Goal: Transaction & Acquisition: Book appointment/travel/reservation

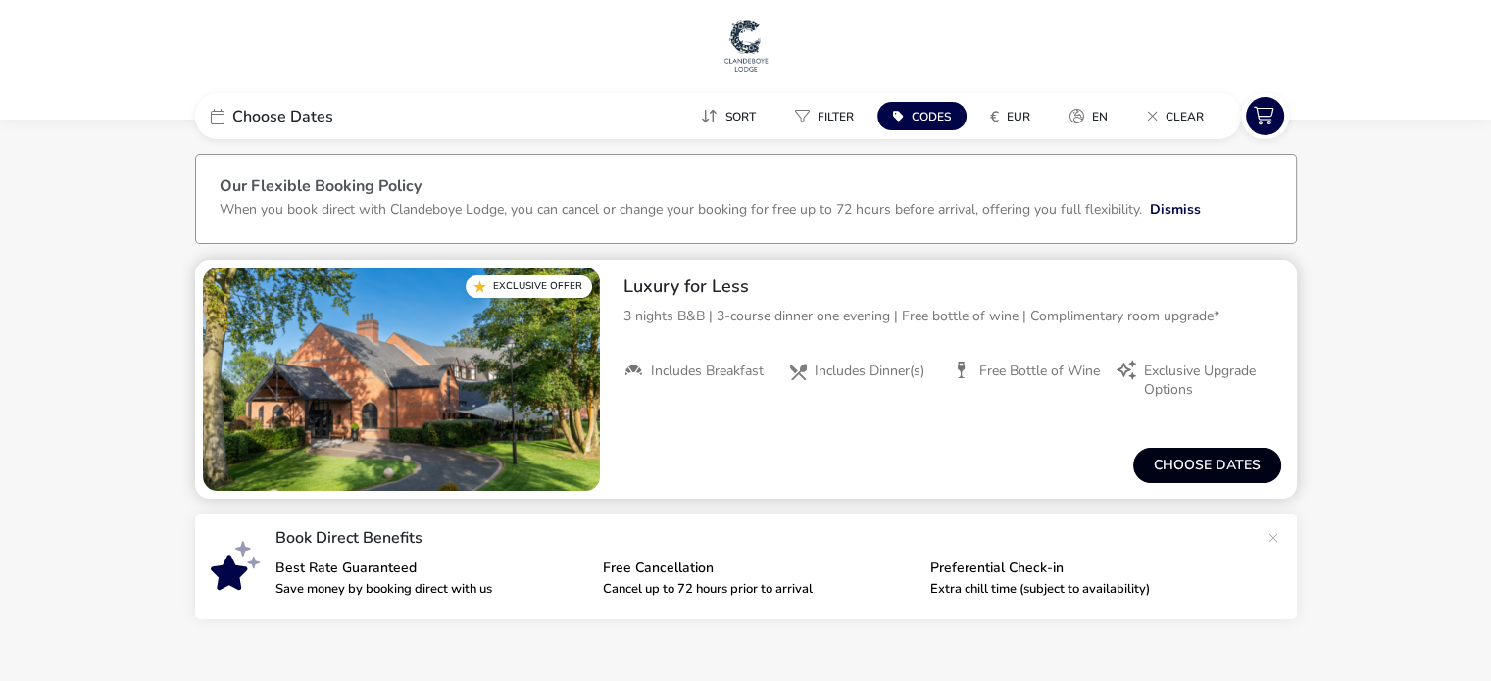
click at [1199, 477] on button "Choose dates" at bounding box center [1207, 465] width 148 height 35
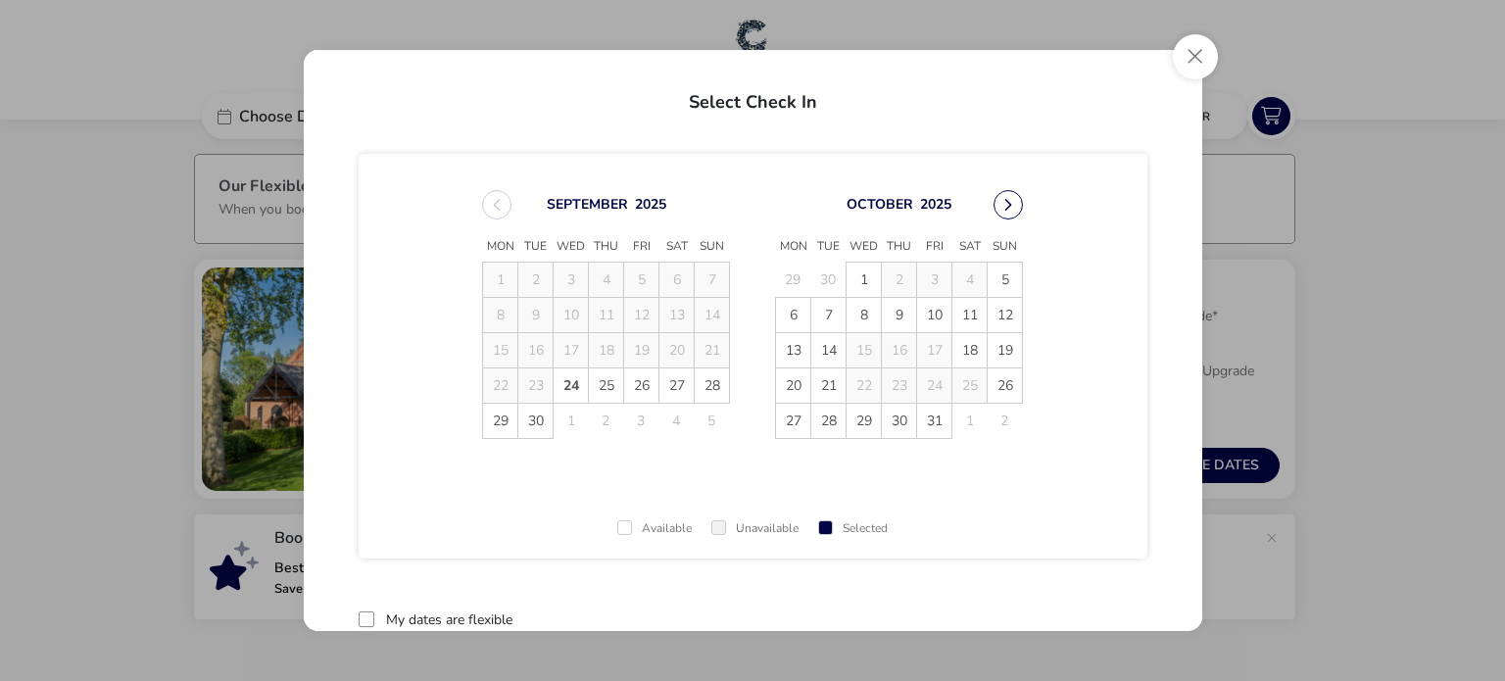
click at [1007, 203] on button "Next Month" at bounding box center [1008, 204] width 29 height 29
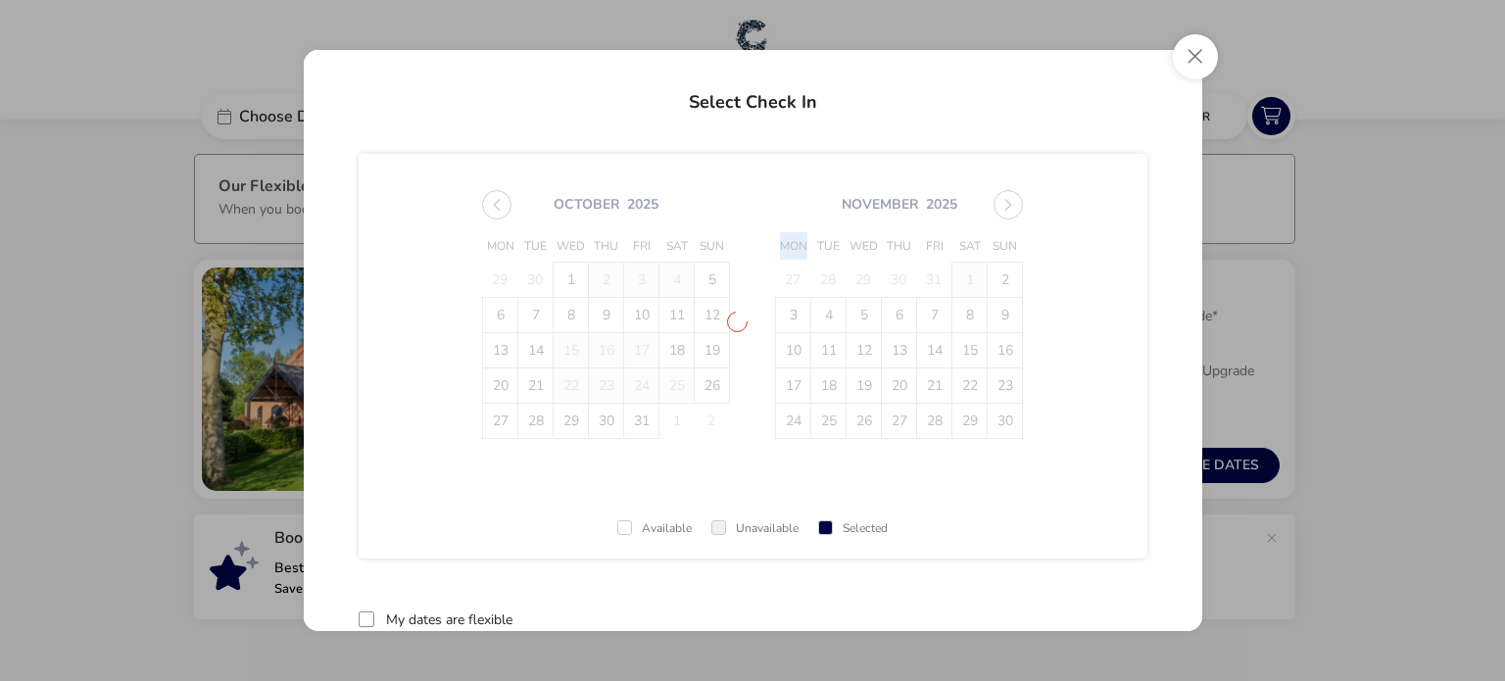
click at [1007, 203] on span "[DATE] Mon Tue Wed Thu Fri Sat Sun 29 30 1 2 3 4 5 6 7 8 9 10 11 12 13 14 15 16…" at bounding box center [752, 315] width 576 height 296
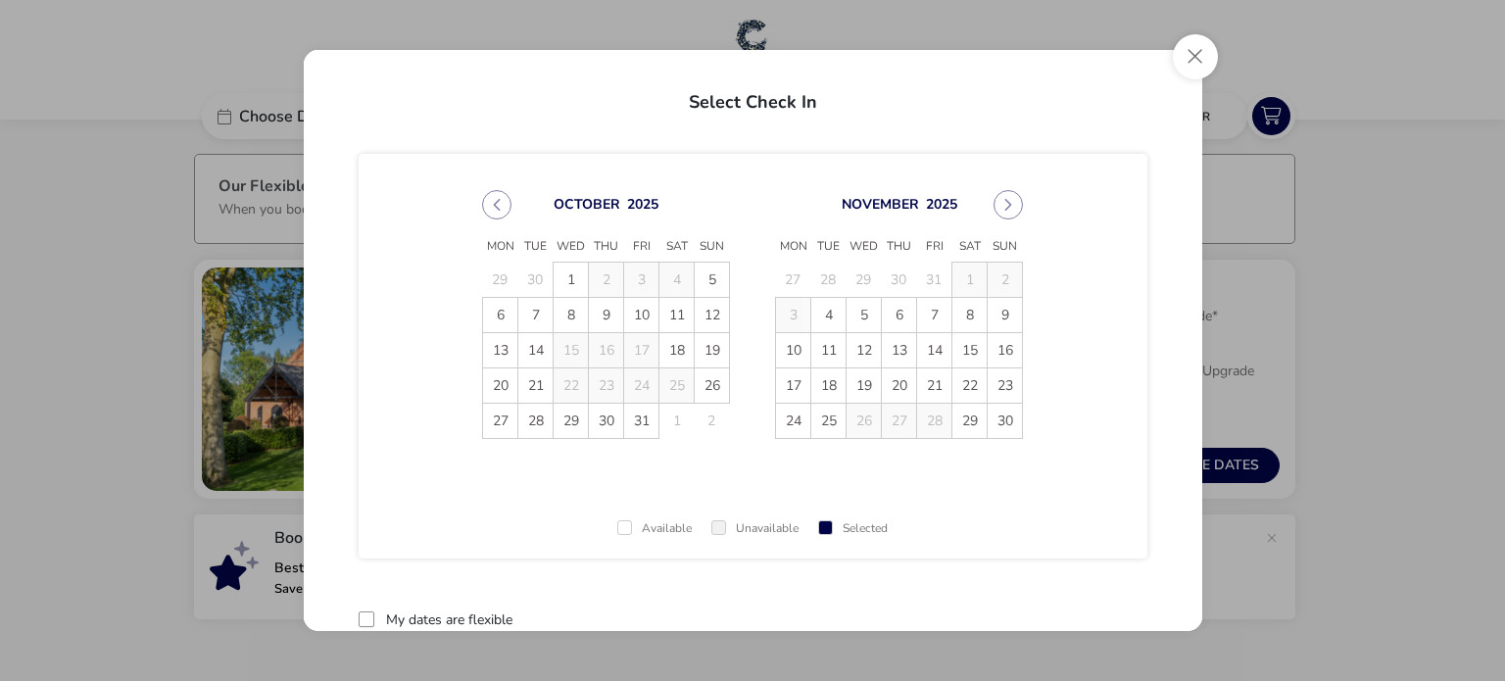
click at [1007, 203] on button "Next Month" at bounding box center [1008, 204] width 29 height 29
click at [816, 423] on span "27" at bounding box center [828, 421] width 34 height 34
click at [953, 427] on td "31" at bounding box center [970, 420] width 35 height 35
click at [925, 425] on span "30" at bounding box center [934, 421] width 34 height 34
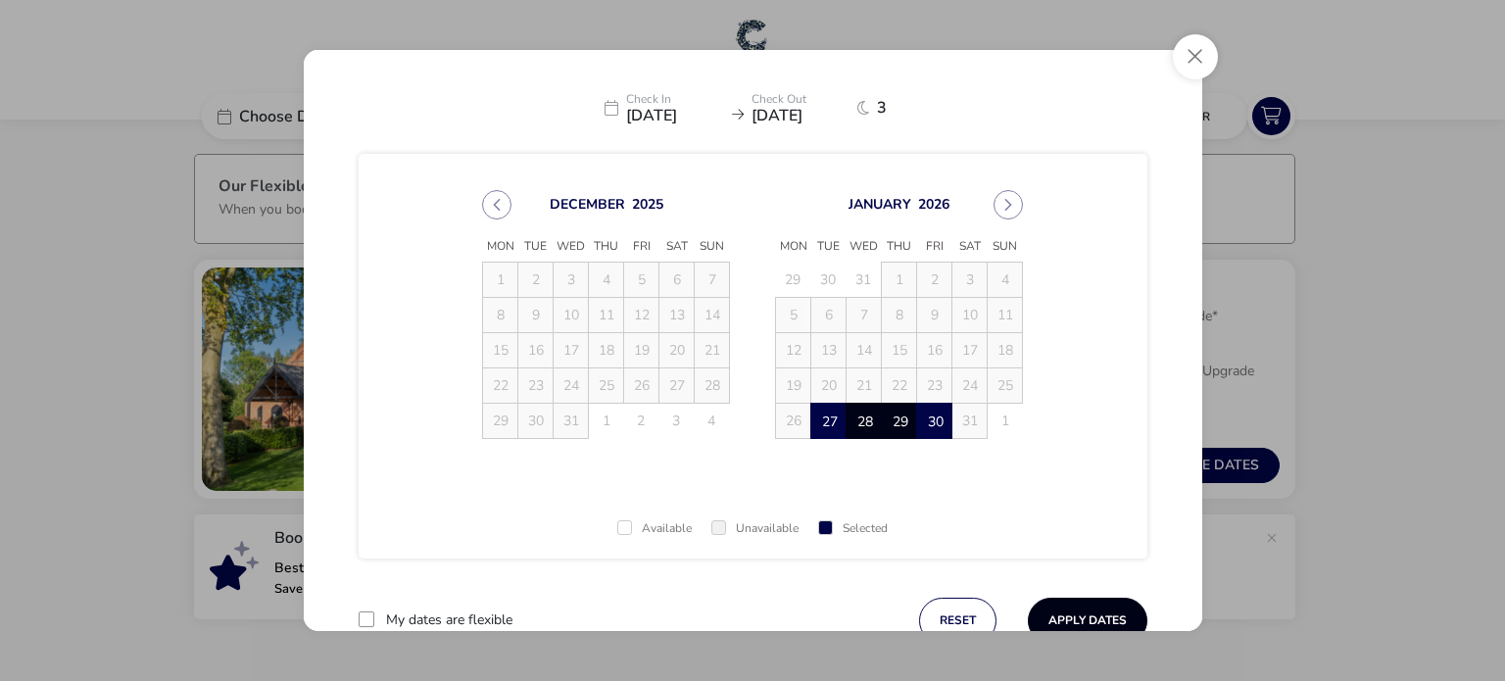
click at [1071, 609] on button "Apply Dates" at bounding box center [1088, 621] width 120 height 46
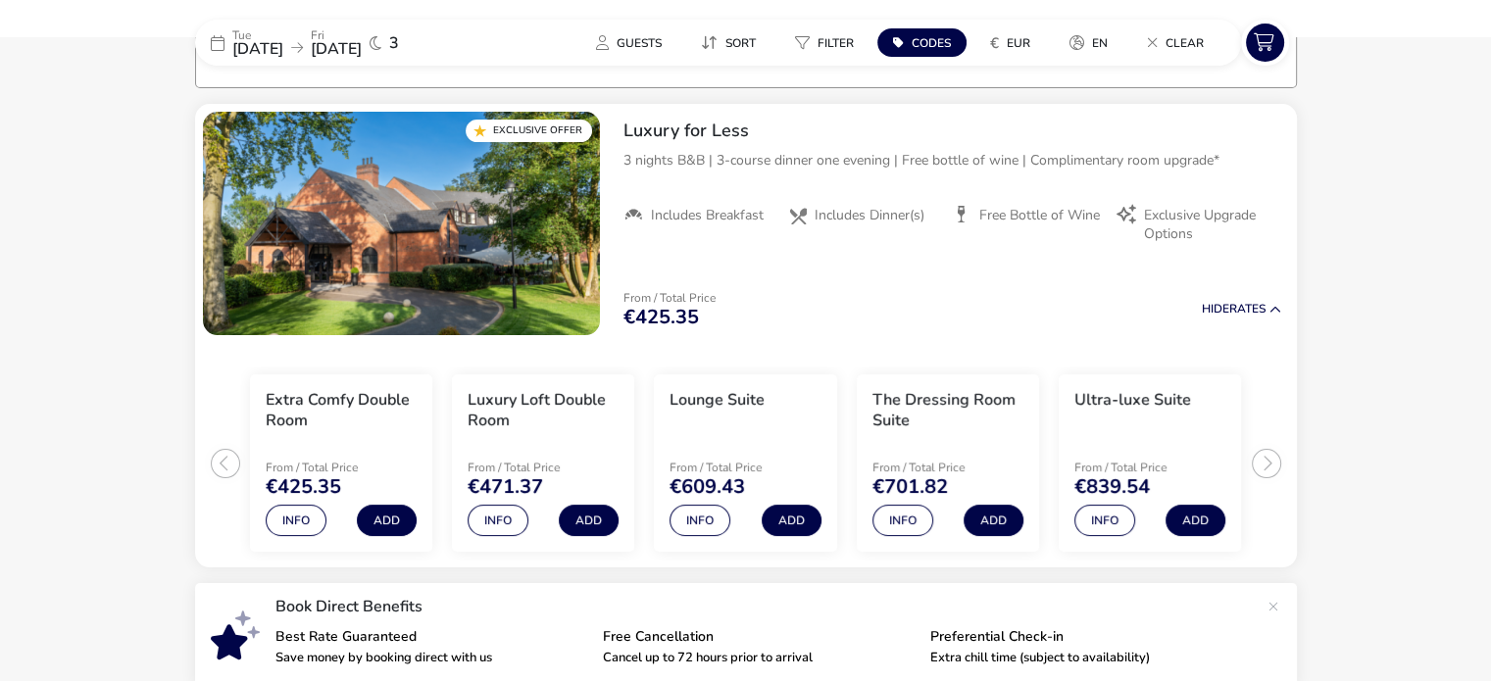
scroll to position [161, 0]
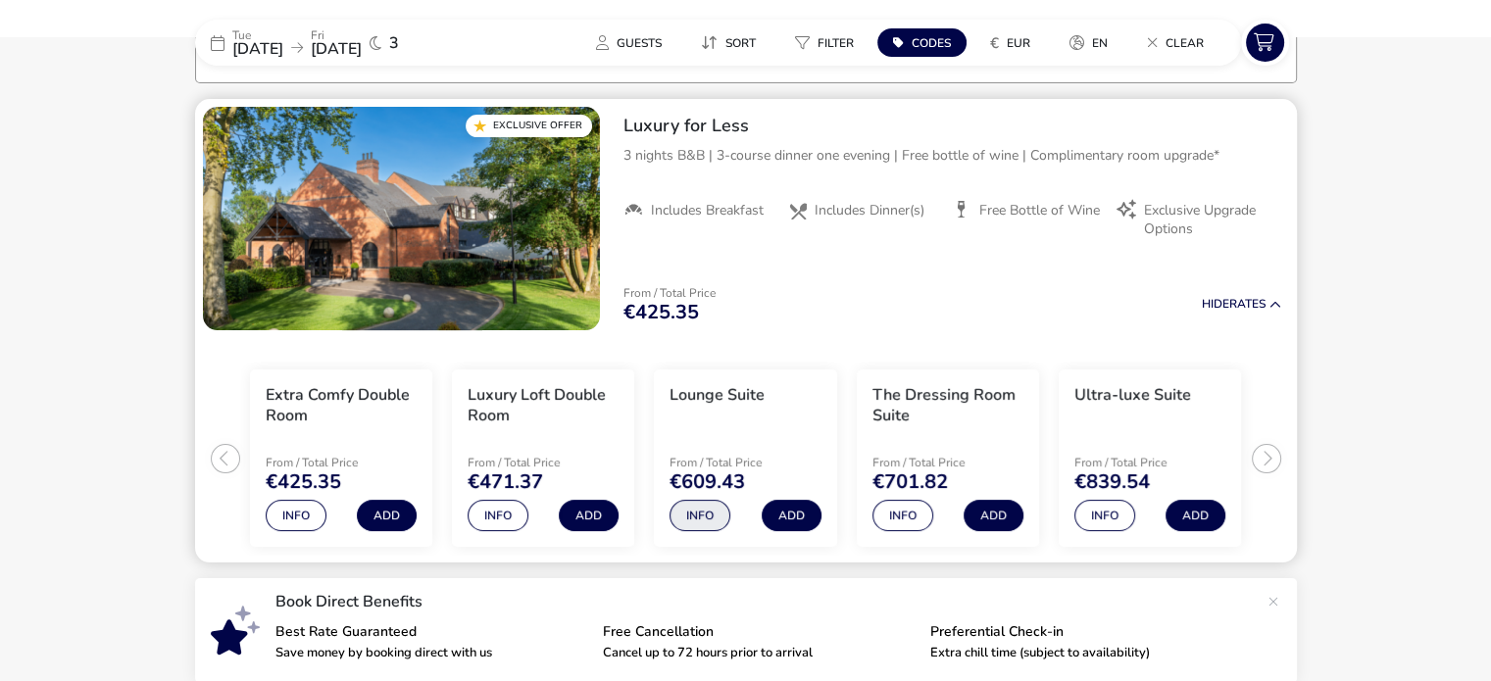
click at [702, 513] on button "Info" at bounding box center [699, 515] width 61 height 31
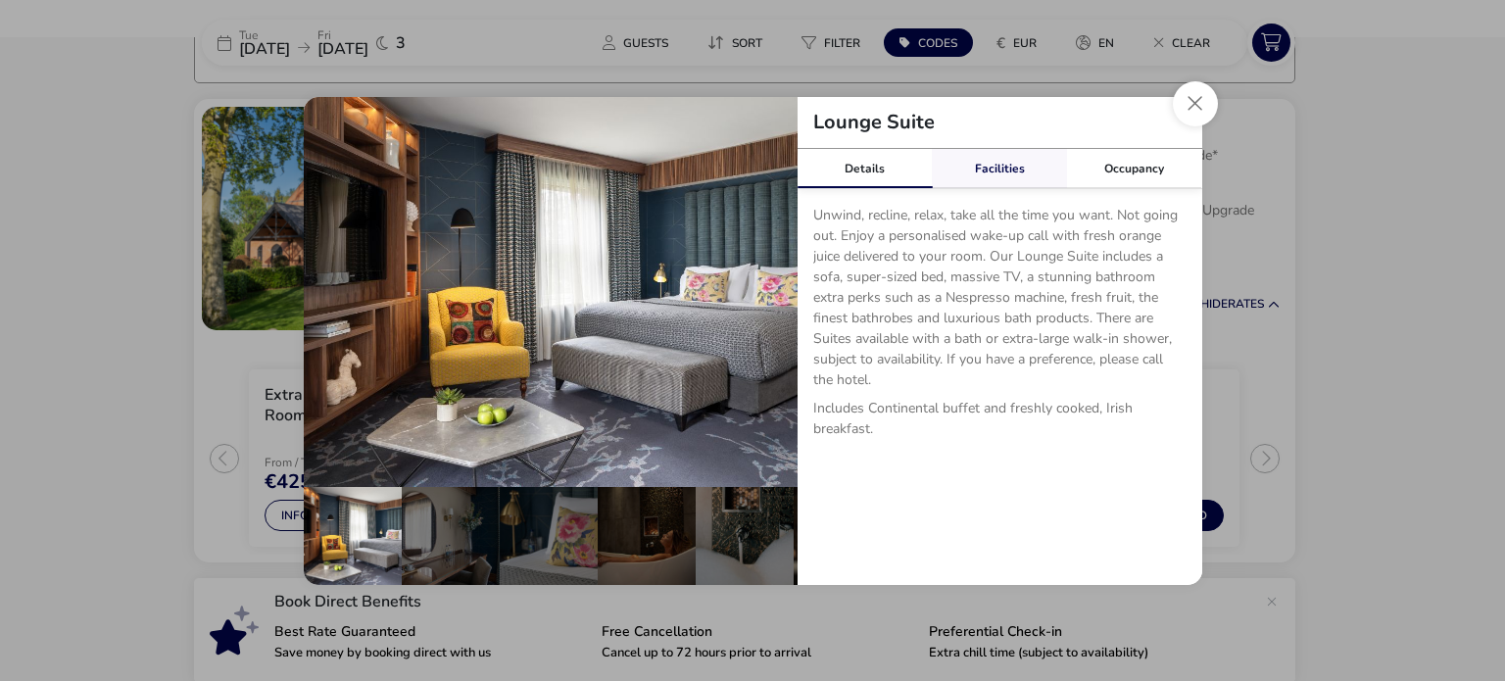
click at [1006, 160] on link "Facilities" at bounding box center [999, 168] width 135 height 39
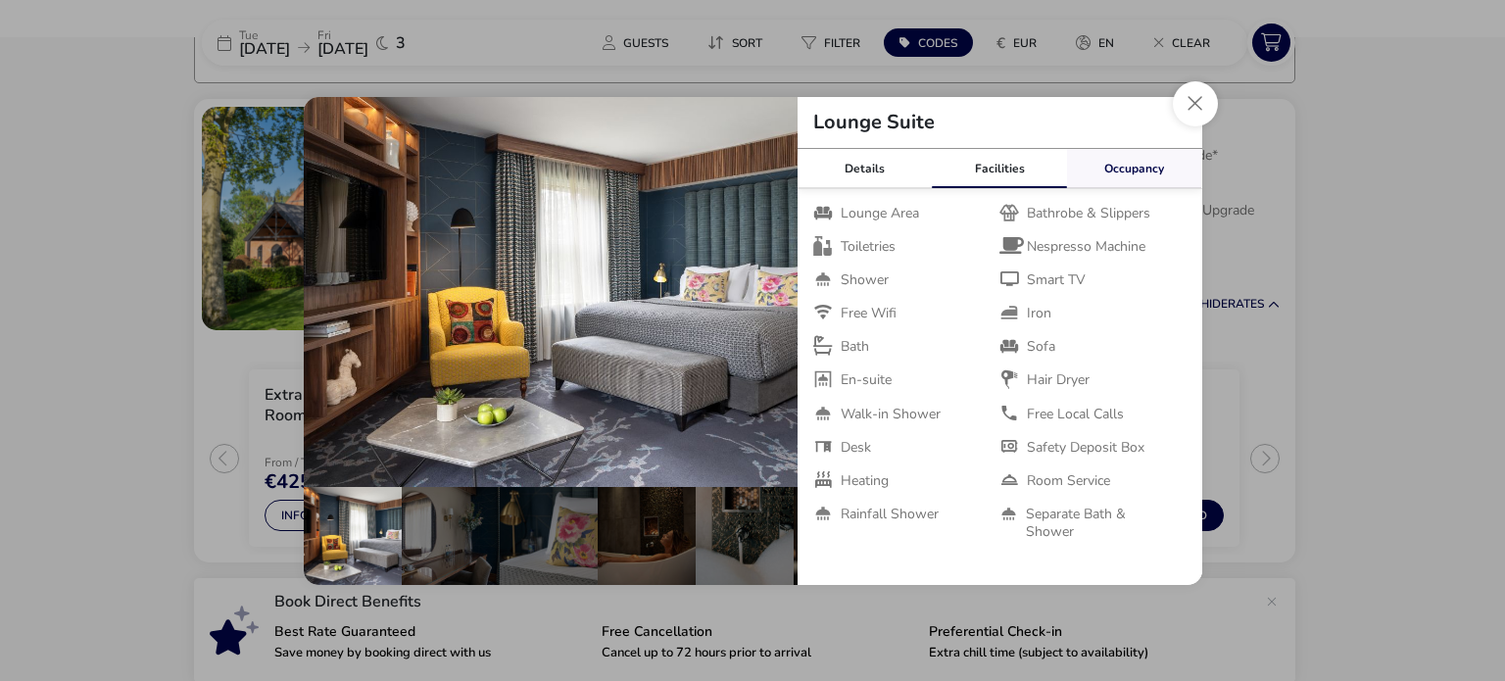
click at [1138, 172] on link "Occupancy" at bounding box center [1134, 168] width 135 height 39
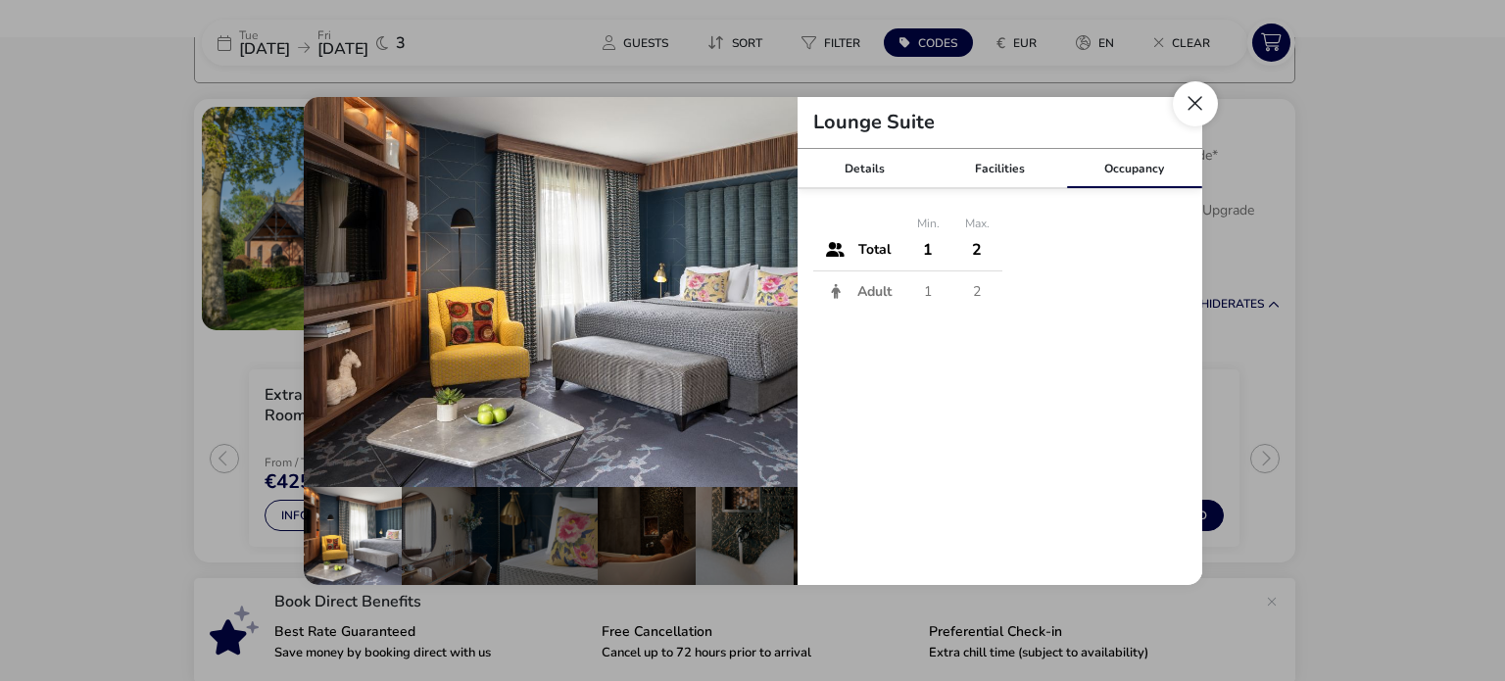
click at [1188, 113] on button "Close dialog" at bounding box center [1195, 103] width 45 height 45
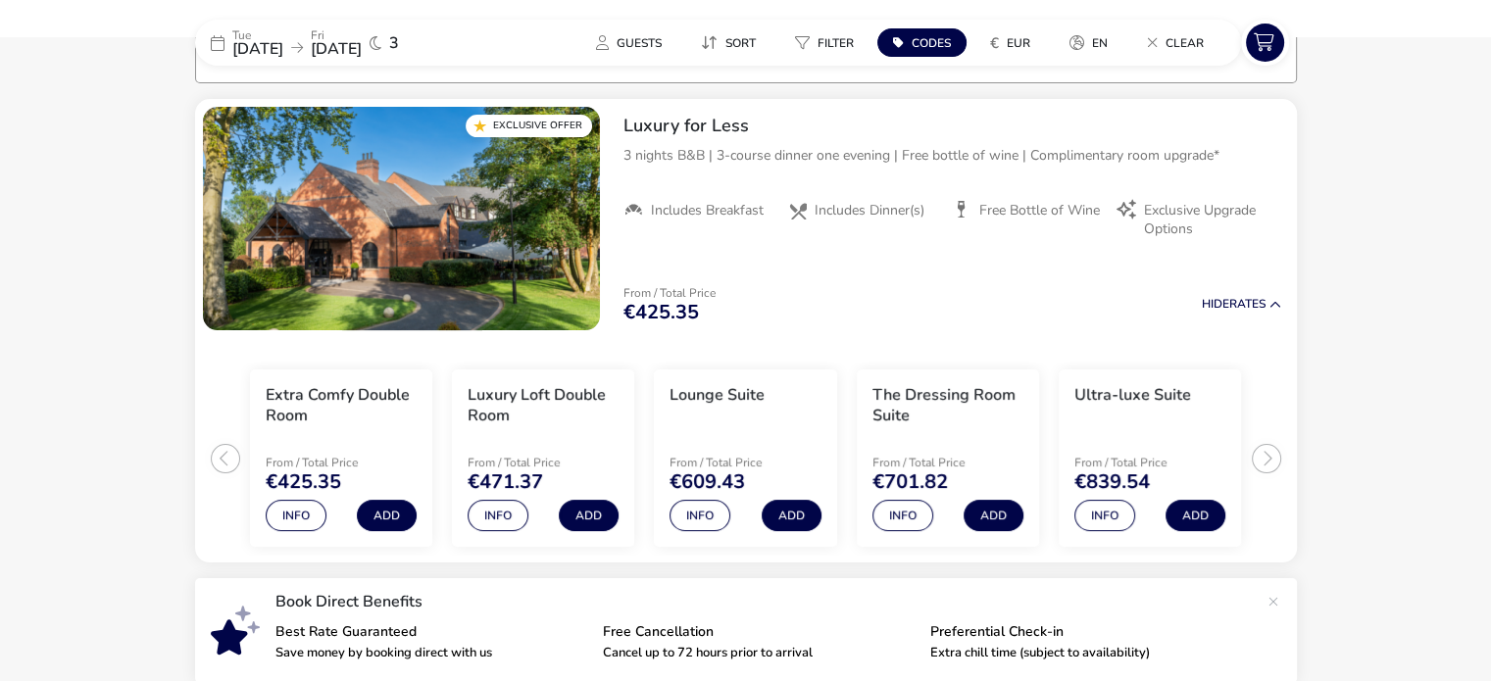
click at [912, 37] on span "Codes" at bounding box center [930, 43] width 39 height 16
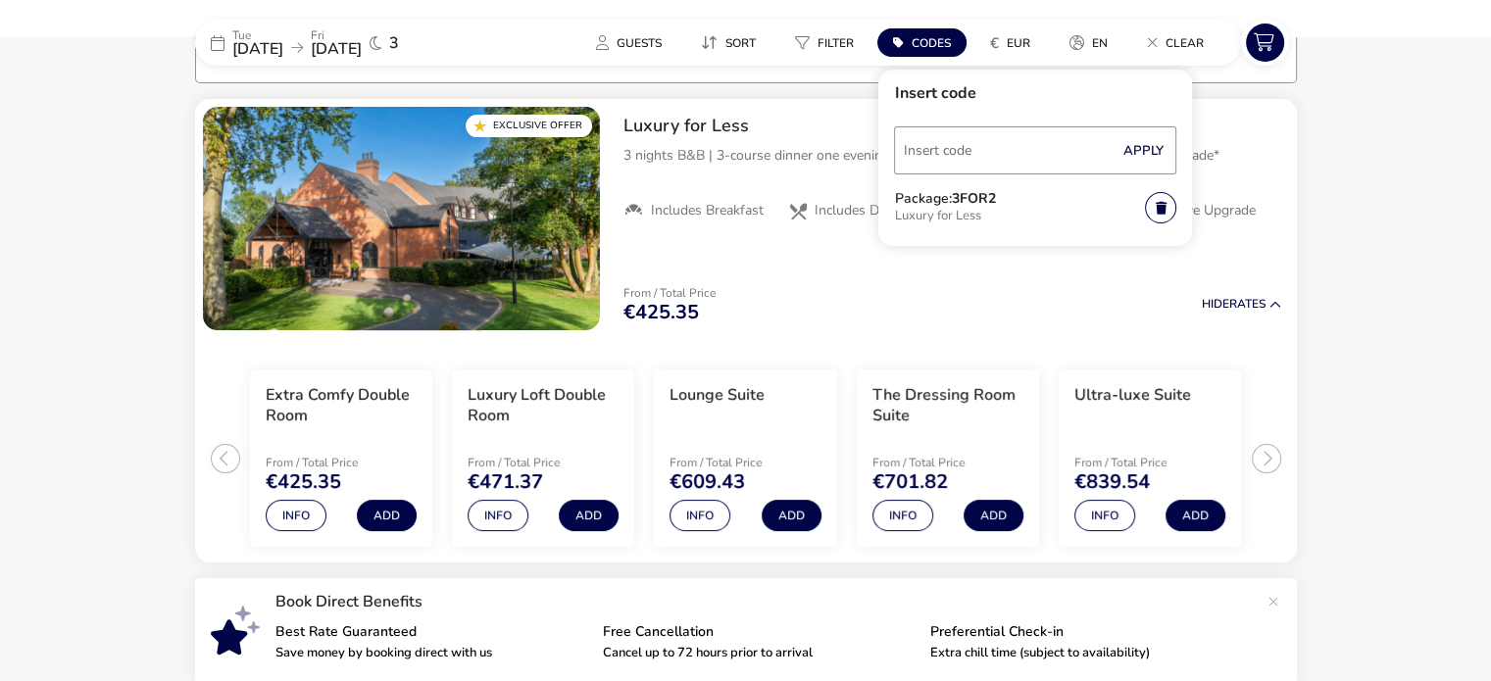
click at [912, 37] on span "Codes" at bounding box center [930, 43] width 39 height 16
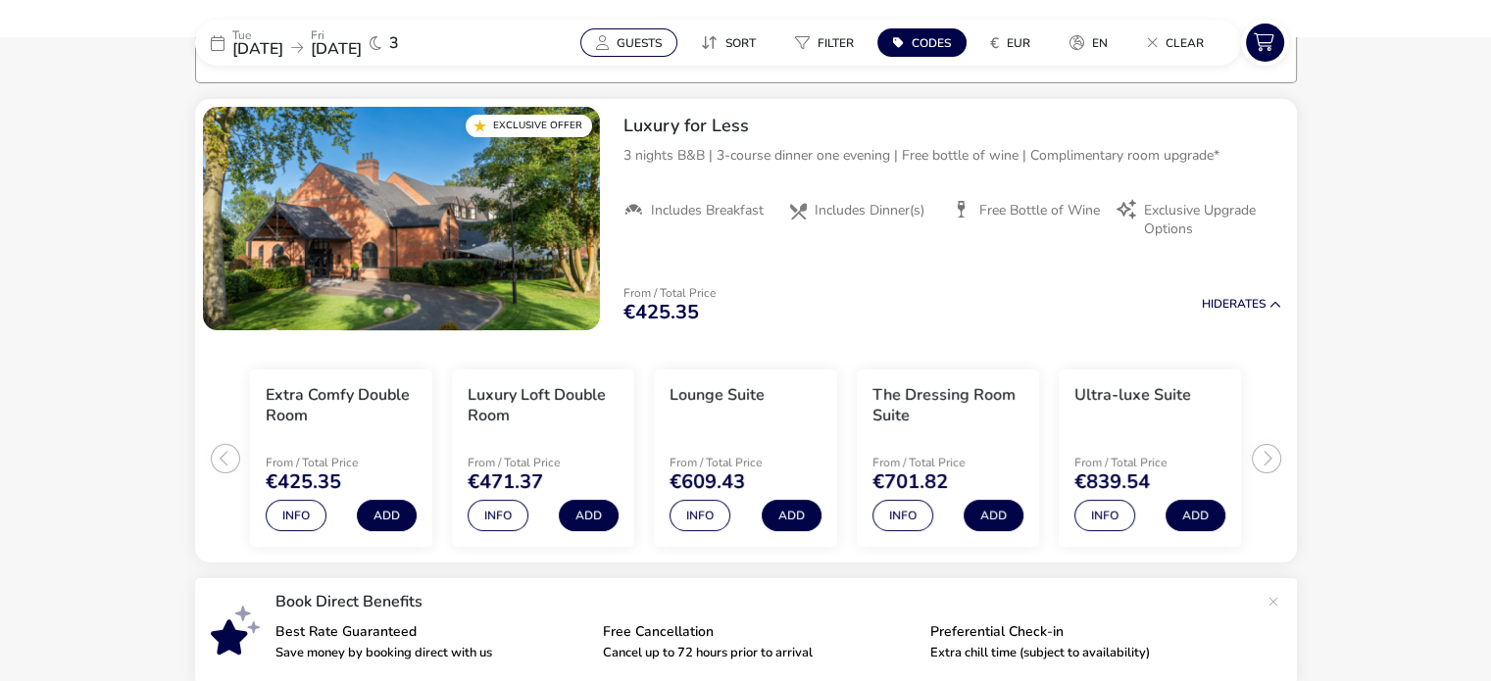
click at [623, 33] on button "Guests" at bounding box center [628, 42] width 97 height 28
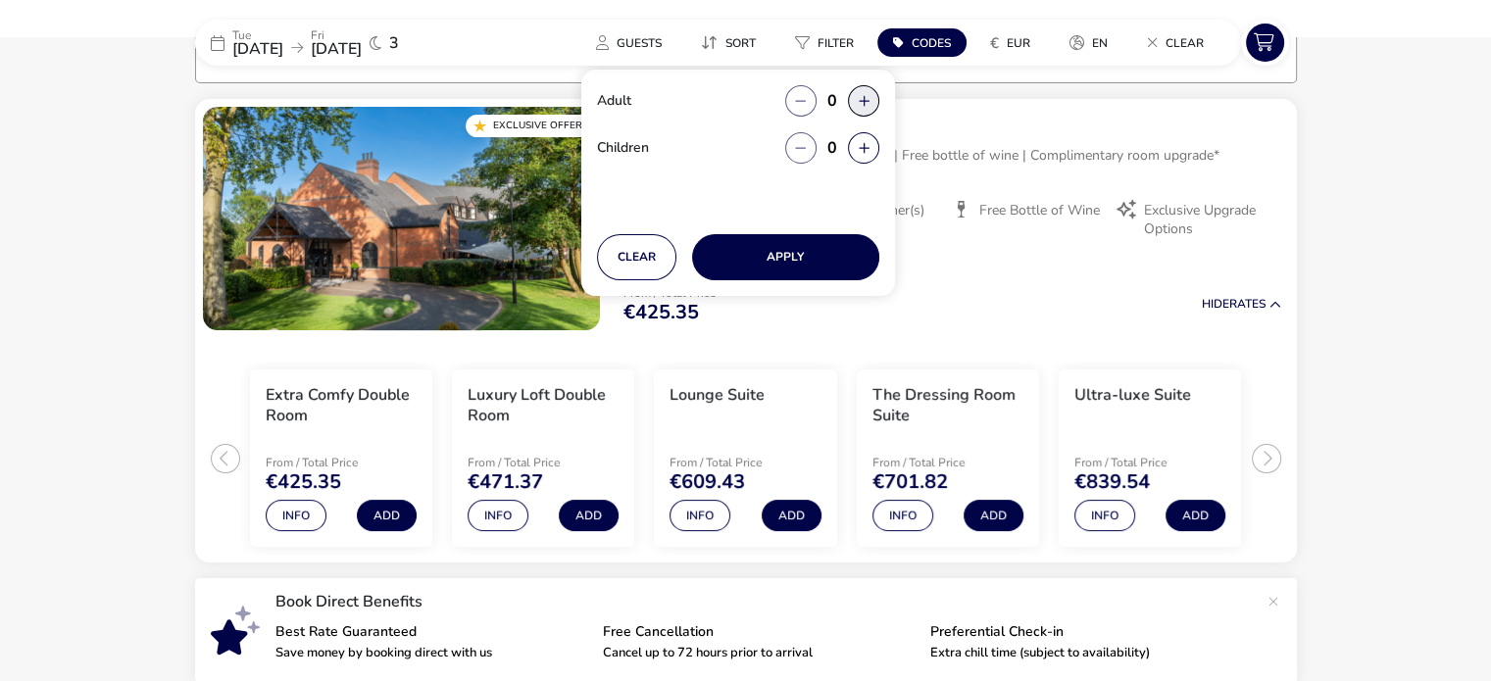
click at [858, 100] on button "button" at bounding box center [863, 100] width 31 height 31
type input "2"
click at [858, 100] on button "button" at bounding box center [863, 100] width 31 height 31
click at [873, 153] on button "button" at bounding box center [863, 147] width 31 height 31
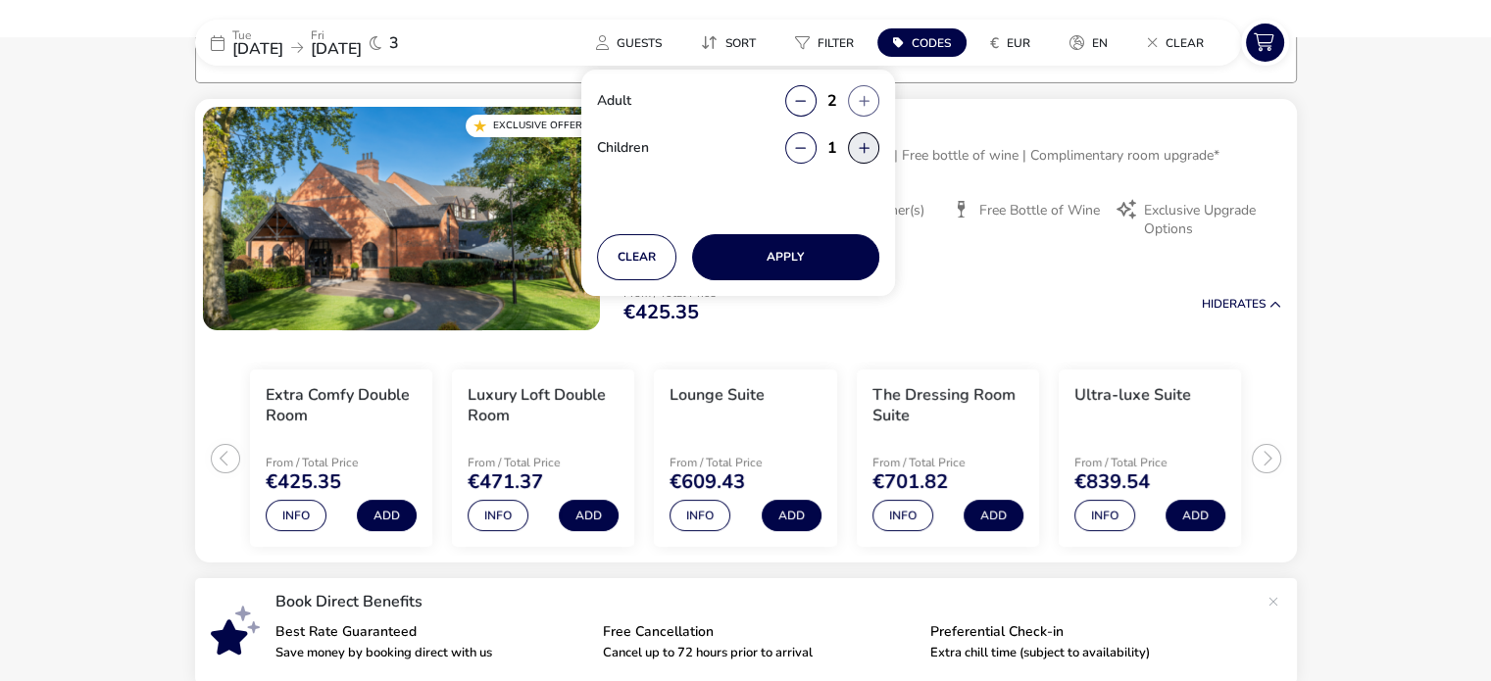
click at [873, 153] on button "button" at bounding box center [863, 147] width 31 height 31
type input "2"
click at [753, 266] on button "Apply" at bounding box center [785, 257] width 187 height 46
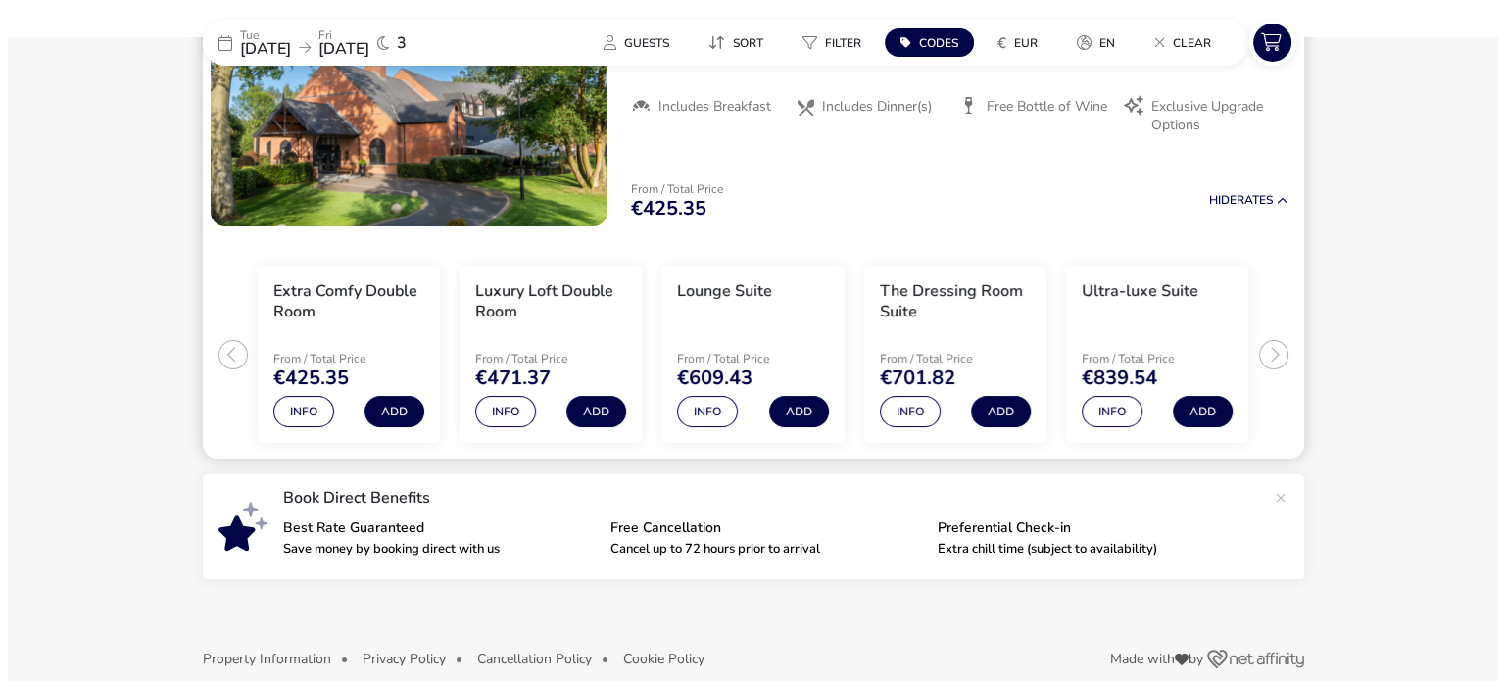
scroll to position [0, 0]
